Goal: Information Seeking & Learning: Learn about a topic

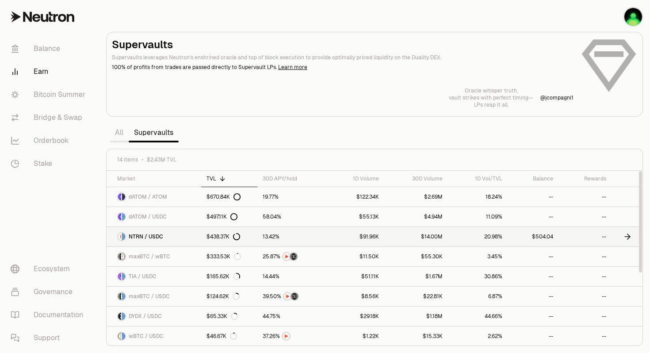
click at [218, 236] on div "$438.37K" at bounding box center [223, 236] width 34 height 7
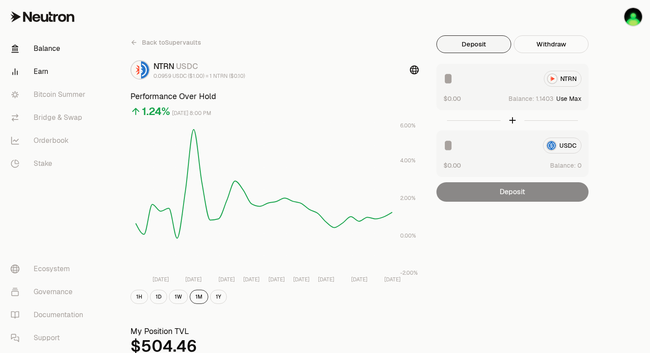
click at [47, 49] on link "Balance" at bounding box center [50, 48] width 92 height 23
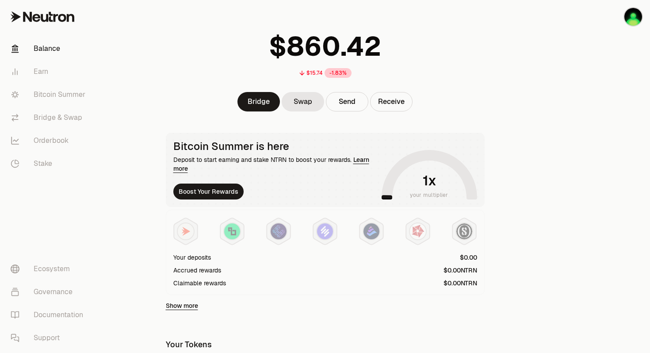
scroll to position [31, 0]
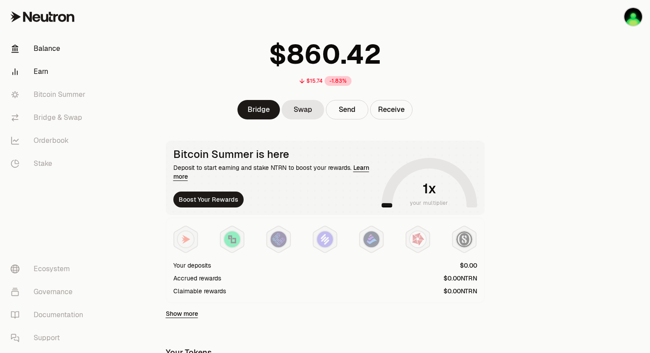
click at [44, 72] on link "Earn" at bounding box center [50, 71] width 92 height 23
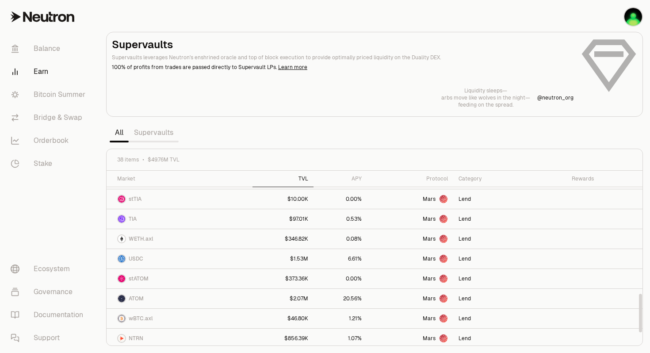
scroll to position [557, 0]
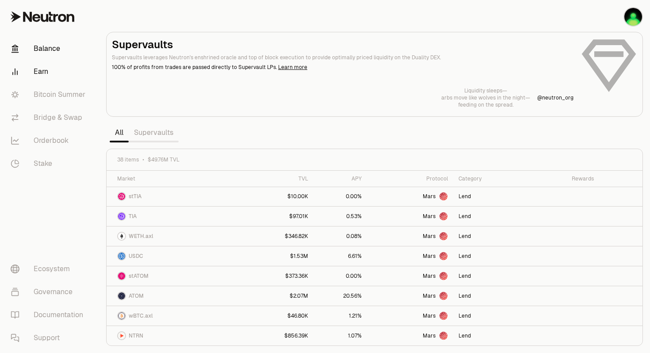
click at [53, 49] on link "Balance" at bounding box center [50, 48] width 92 height 23
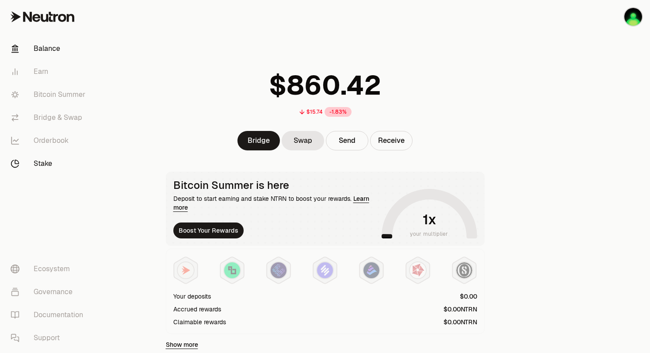
click at [45, 163] on link "Stake" at bounding box center [50, 163] width 92 height 23
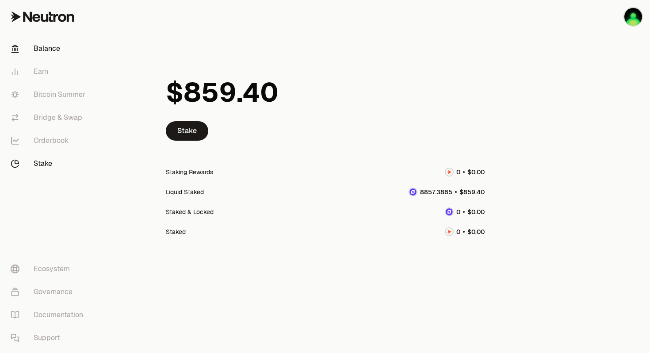
click at [41, 51] on link "Balance" at bounding box center [50, 48] width 92 height 23
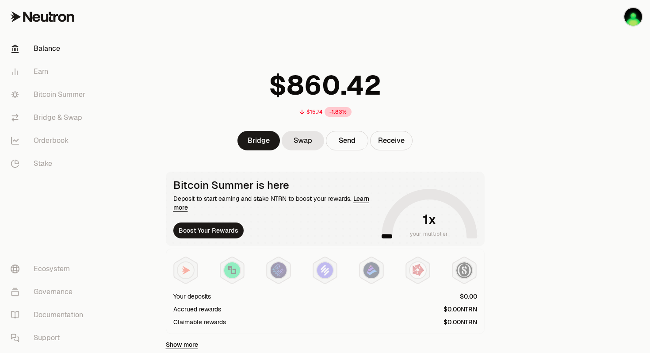
scroll to position [17, 0]
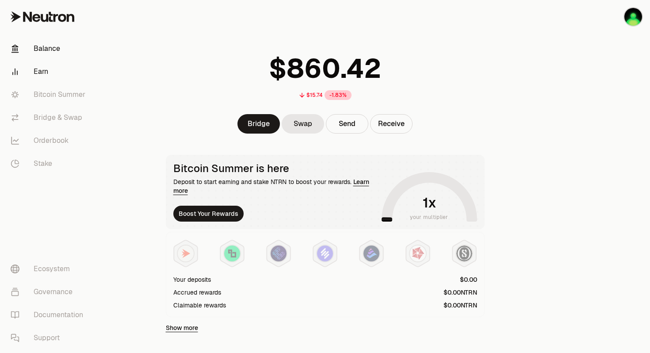
click at [40, 69] on link "Earn" at bounding box center [50, 71] width 92 height 23
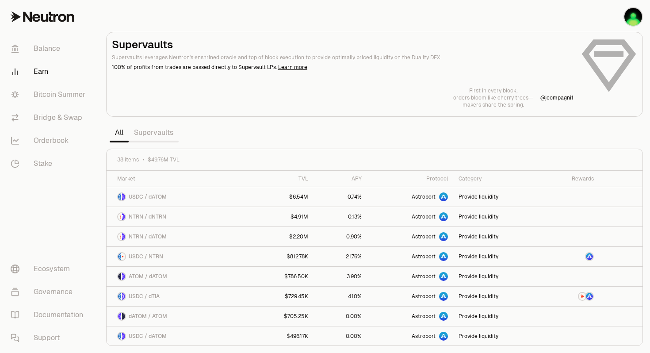
click at [151, 135] on link "Supervaults" at bounding box center [154, 133] width 50 height 18
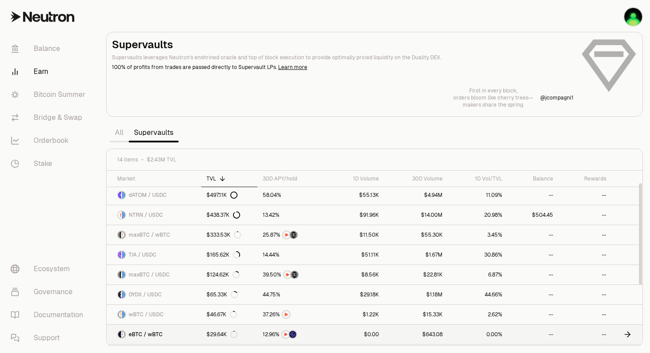
scroll to position [21, 0]
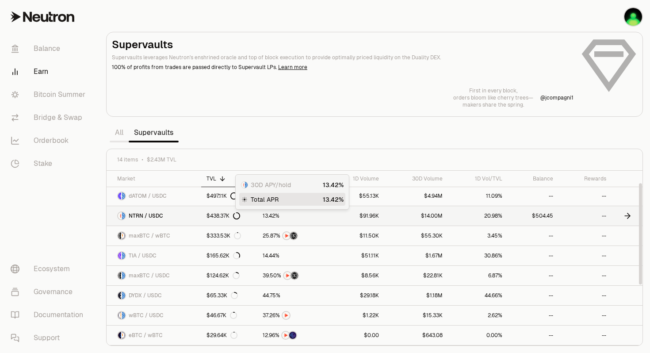
click at [273, 217] on span "2" at bounding box center [273, 216] width 3 height 7
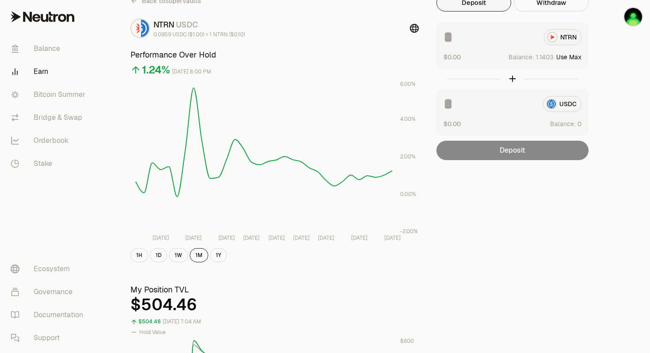
scroll to position [35, 0]
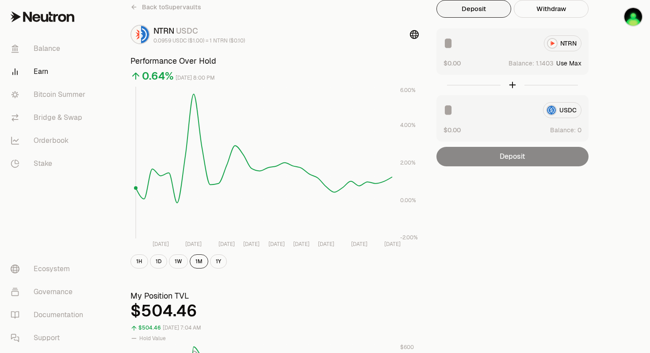
click at [135, 170] on icon "[DATE] Aug [DATE] [DATE] [DATE] [DATE] Sep [DATE] Sep 19 -2.00% 0.00% 2.00% 4.0…" at bounding box center [274, 168] width 288 height 162
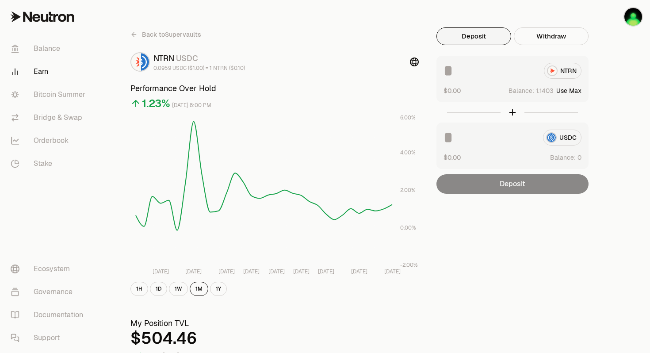
scroll to position [0, 0]
